Goal: Communication & Community: Participate in discussion

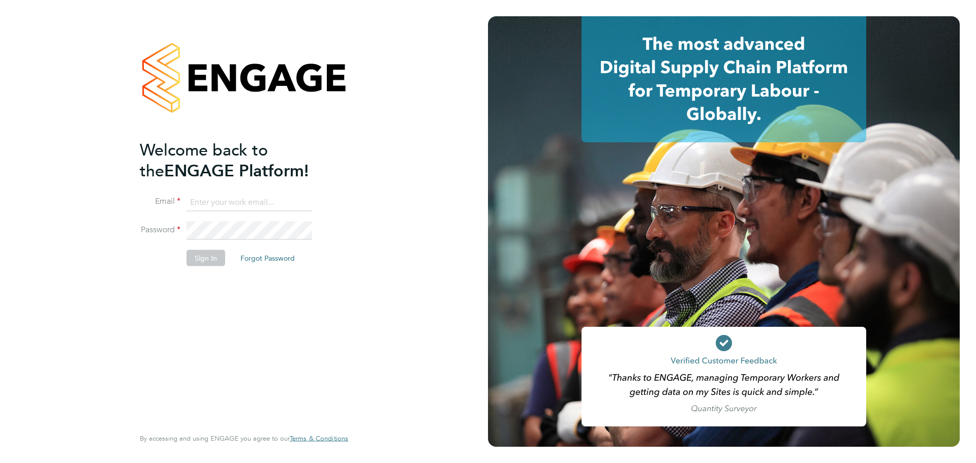
type input "jerin.aktar@morganhunt.com"
click at [211, 265] on button "Sign In" at bounding box center [206, 258] width 39 height 16
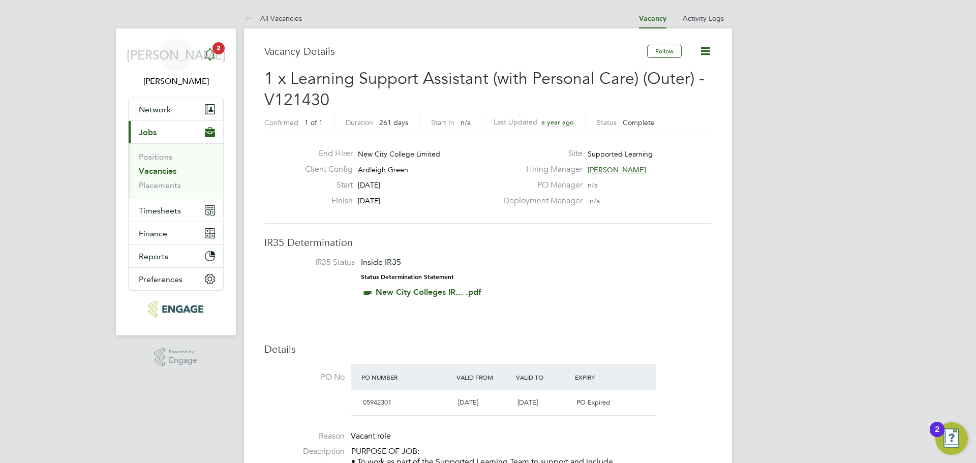
click at [212, 58] on icon "Main navigation" at bounding box center [210, 53] width 10 height 10
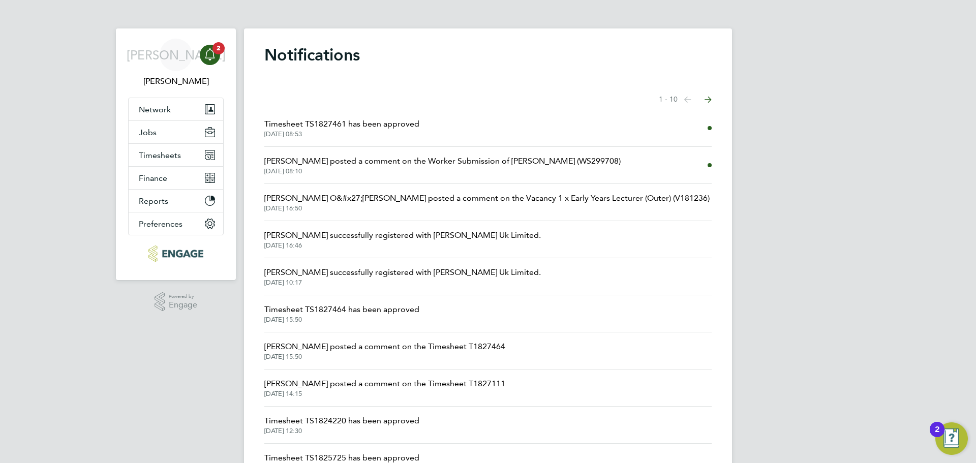
click at [337, 155] on li "[PERSON_NAME] posted a comment on the Worker Submission of [PERSON_NAME] (WS299…" at bounding box center [487, 165] width 447 height 37
click at [340, 164] on span "[PERSON_NAME] posted a comment on the Worker Submission of [PERSON_NAME] (WS299…" at bounding box center [442, 161] width 356 height 12
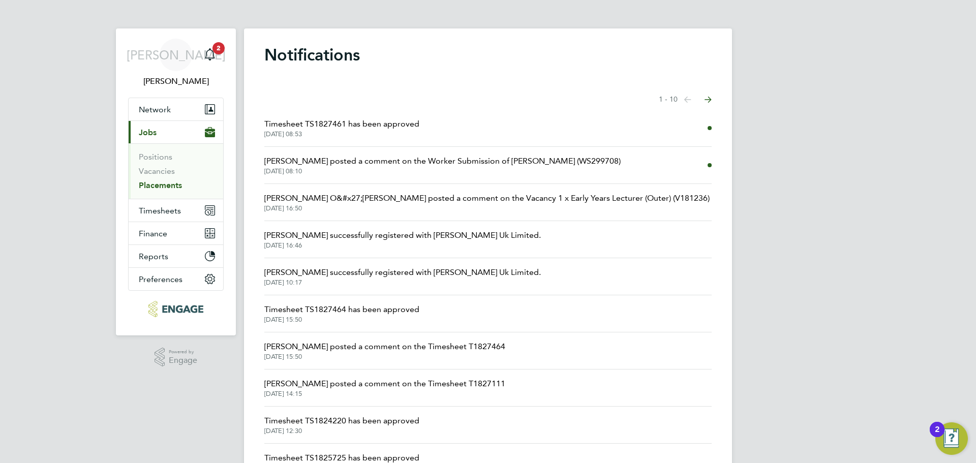
scroll to position [16, 201]
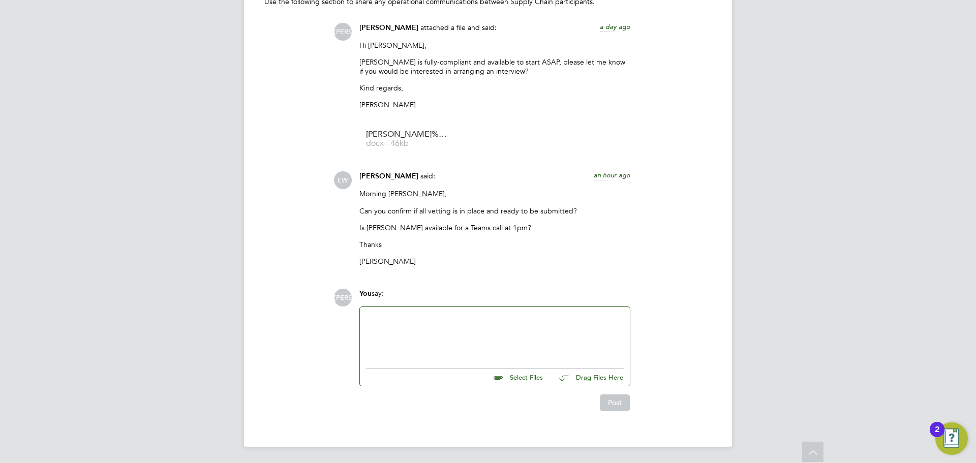
click at [384, 348] on div at bounding box center [495, 335] width 258 height 44
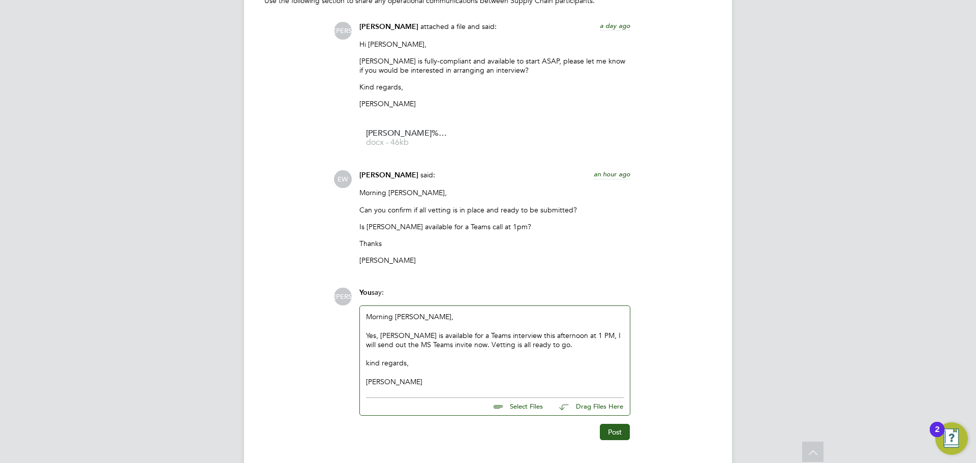
click at [373, 364] on div "kind regards," at bounding box center [495, 363] width 258 height 9
click at [615, 426] on button "Post" at bounding box center [615, 432] width 30 height 16
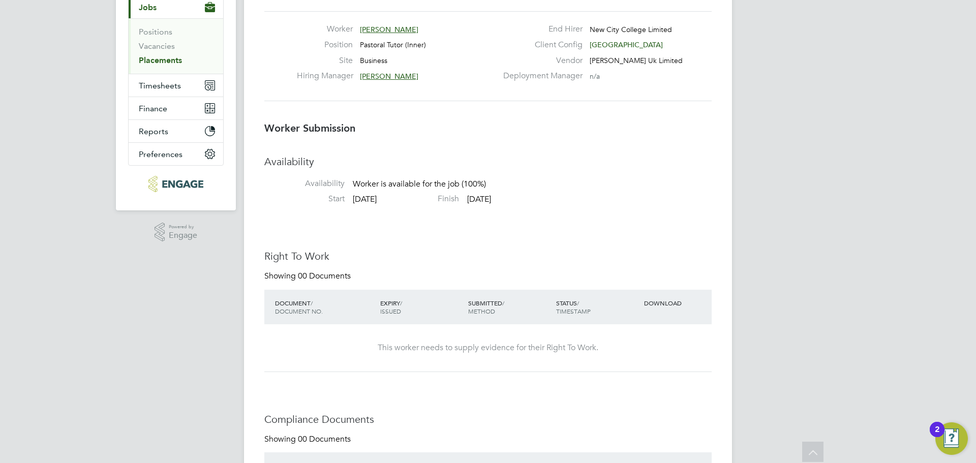
scroll to position [0, 0]
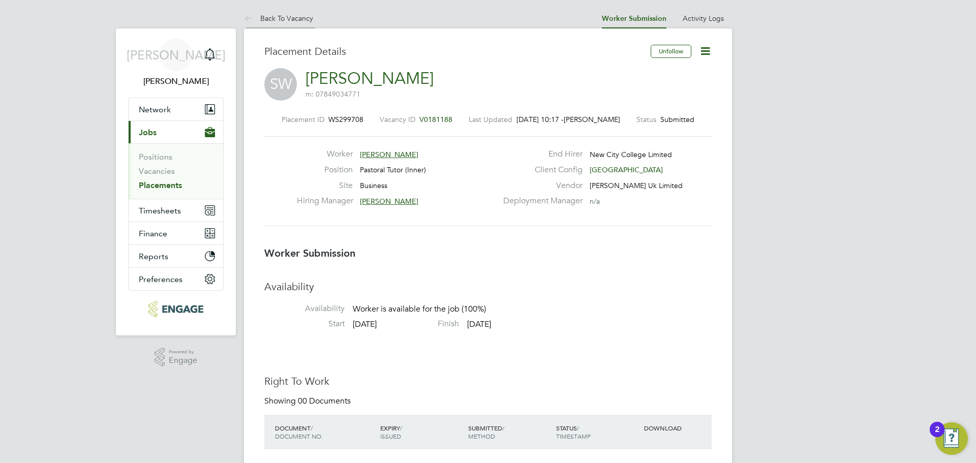
drag, startPoint x: 288, startPoint y: 16, endPoint x: 263, endPoint y: 19, distance: 25.6
click at [288, 15] on link "Back To Vacancy" at bounding box center [278, 18] width 69 height 9
